Goal: Task Accomplishment & Management: Use online tool/utility

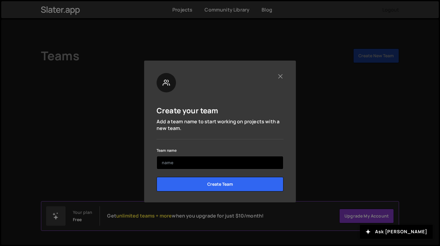
click at [195, 164] on input "text" at bounding box center [220, 162] width 127 height 13
type input "А"
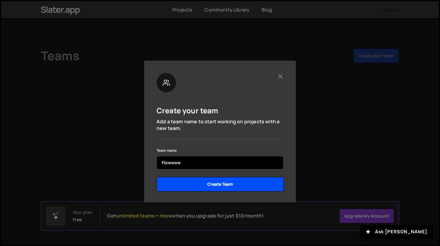
type input "Flowwow"
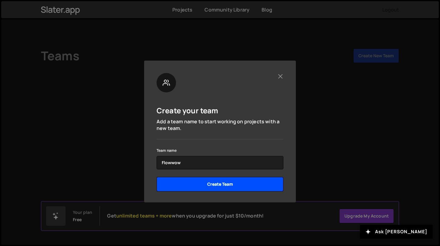
click at [213, 188] on input "Create Team" at bounding box center [220, 184] width 127 height 15
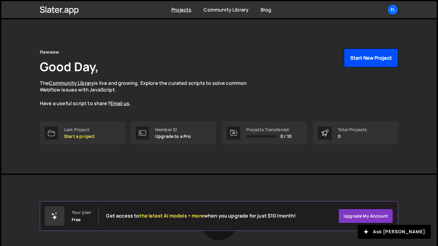
click at [357, 60] on button "Start New Project" at bounding box center [371, 58] width 54 height 19
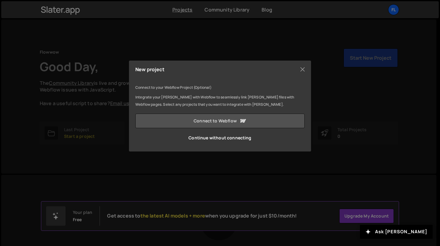
click at [222, 122] on link "Connect to Webflow" at bounding box center [219, 121] width 169 height 15
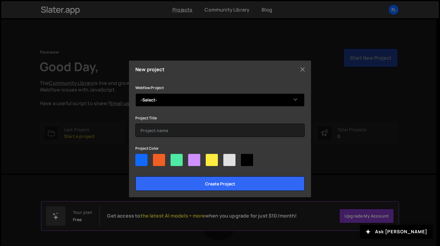
click at [185, 97] on select "-Select- Flowwow Landings" at bounding box center [219, 99] width 169 height 13
select select "65a12004779b3ead688a2eea"
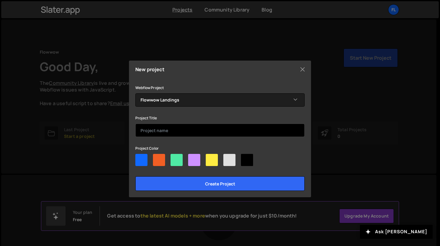
click at [159, 134] on input "text" at bounding box center [219, 130] width 169 height 13
click at [165, 129] on input "text" at bounding box center [219, 130] width 169 height 13
type input "Flowwow Landings"
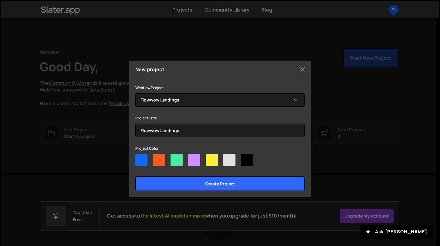
click at [159, 156] on div at bounding box center [159, 160] width 12 height 12
click at [157, 156] on input"] "radio" at bounding box center [155, 156] width 4 height 4
radio input"] "true"
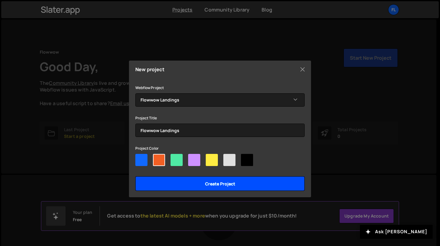
click at [261, 186] on input "Create project" at bounding box center [219, 184] width 169 height 15
